Goal: Transaction & Acquisition: Purchase product/service

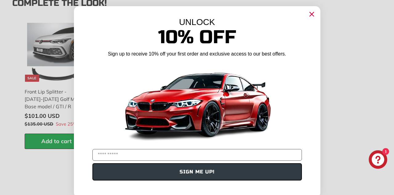
scroll to position [779, 0]
